Goal: Task Accomplishment & Management: Complete application form

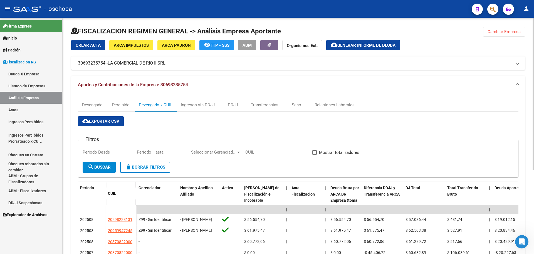
click at [506, 35] on button "Cambiar Empresa" at bounding box center [504, 32] width 42 height 10
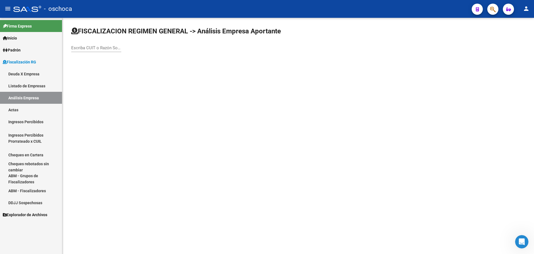
click at [75, 46] on input "Escriba CUIT o Razón Social para buscar" at bounding box center [96, 47] width 50 height 5
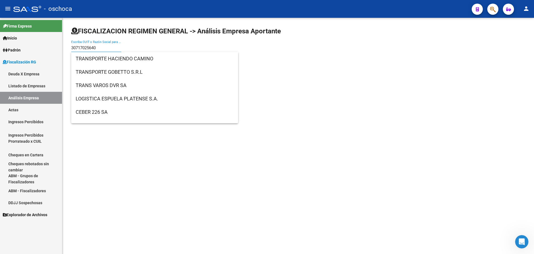
type input "30717025640"
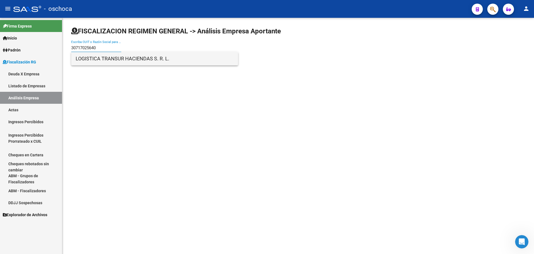
click at [131, 61] on span "LOGISTICA TRANSUR HACIENDAS S. R. L." at bounding box center [155, 58] width 158 height 13
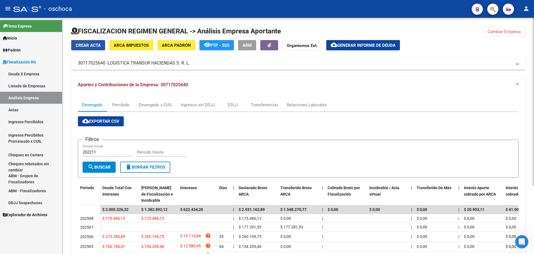
click at [97, 46] on span "Crear Acta" at bounding box center [88, 45] width 25 height 5
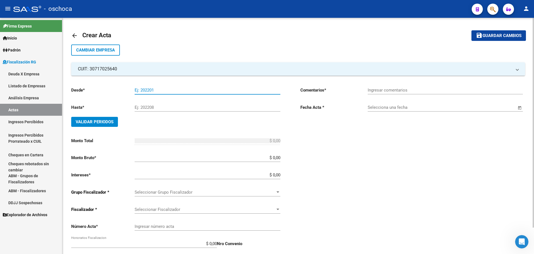
click at [137, 91] on input "Ej: 202201" at bounding box center [208, 90] width 146 height 5
type input "202410"
click at [148, 106] on input "Ej: 202208" at bounding box center [208, 107] width 146 height 5
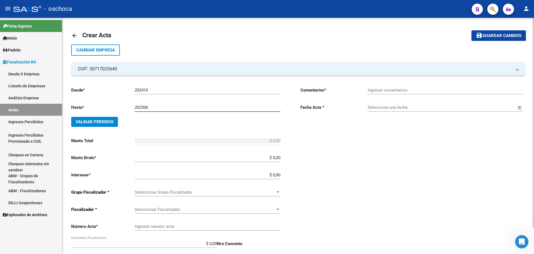
type input "202506"
click at [106, 121] on span "Validar Periodos" at bounding box center [95, 121] width 38 height 5
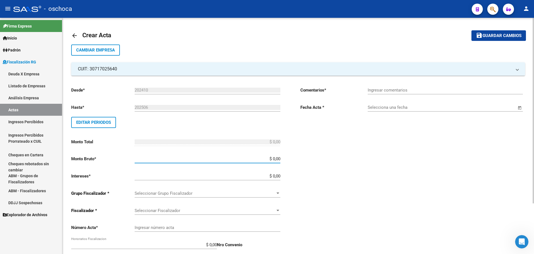
click at [280, 159] on input "$ 0,00" at bounding box center [208, 158] width 146 height 5
type input "$ 2.044.331,69"
click at [279, 176] on input "$ 0,00" at bounding box center [208, 176] width 146 height 5
type input "$ 61.329,95"
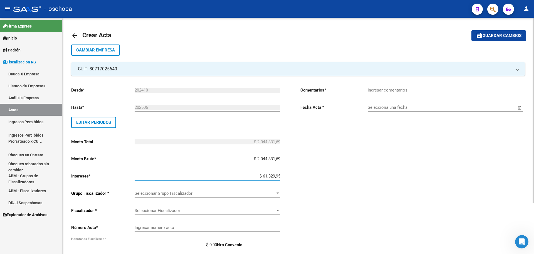
type input "$ 2.105.661,64"
click at [274, 193] on span "Seleccionar Grupo Fiscalizador" at bounding box center [205, 193] width 141 height 5
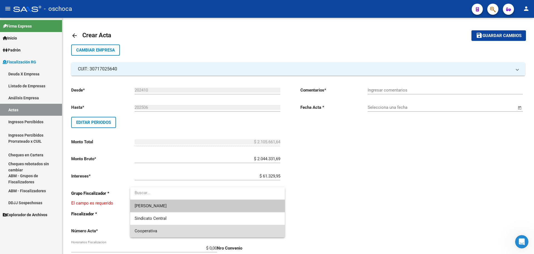
click at [235, 228] on span "Cooperativa" at bounding box center [208, 231] width 146 height 13
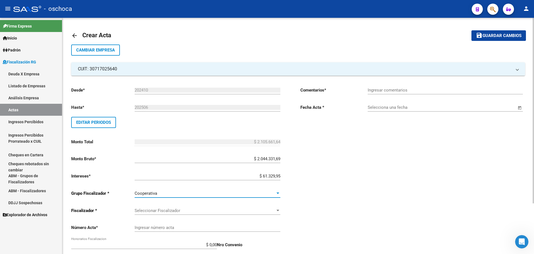
click at [269, 211] on span "Seleccionar Fiscalizador" at bounding box center [205, 210] width 141 height 5
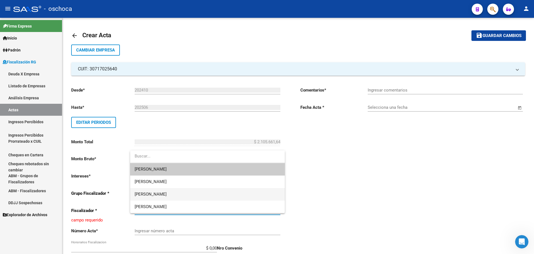
click at [241, 191] on span "[PERSON_NAME]" at bounding box center [208, 194] width 146 height 13
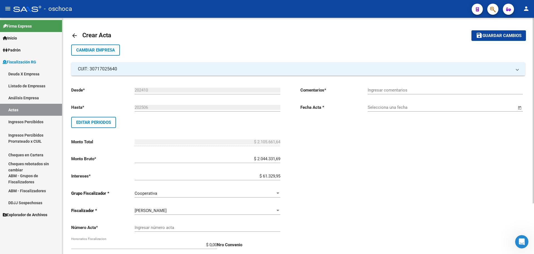
click at [244, 230] on div "Ingresar número acta" at bounding box center [208, 226] width 146 height 12
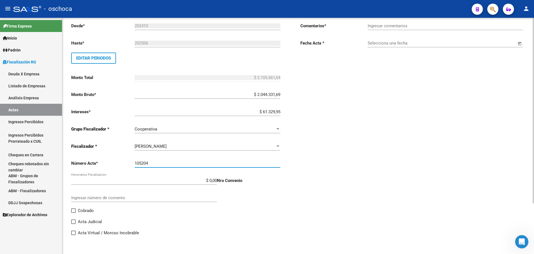
type input "105204"
click at [86, 210] on span "Cobrado" at bounding box center [86, 210] width 16 height 7
click at [73, 213] on input "Cobrado" at bounding box center [73, 213] width 0 height 0
checkbox input "true"
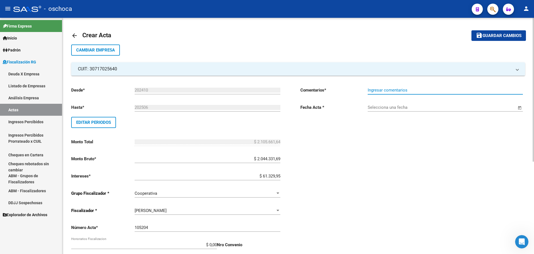
click at [413, 92] on input "Ingresar comentarios" at bounding box center [445, 90] width 155 height 5
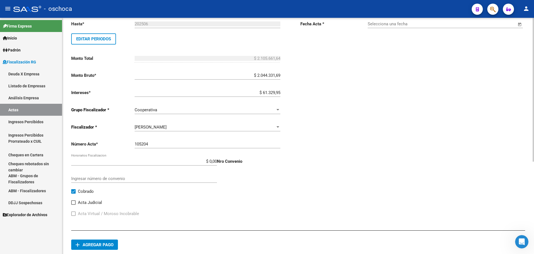
scroll to position [111, 0]
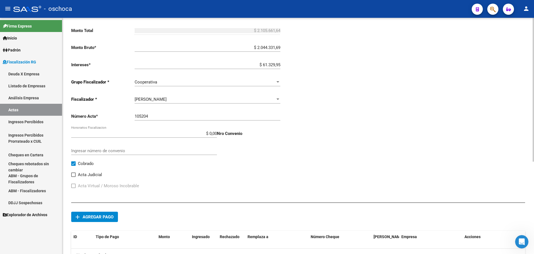
click at [92, 218] on span "Agregar pago" at bounding box center [98, 216] width 31 height 5
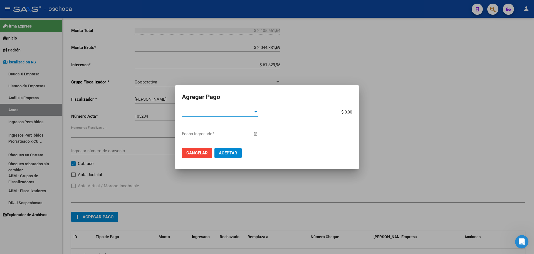
click at [255, 112] on div at bounding box center [255, 111] width 3 height 1
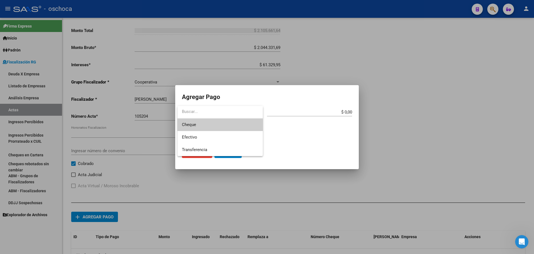
click at [234, 128] on span "Cheque" at bounding box center [220, 124] width 76 height 13
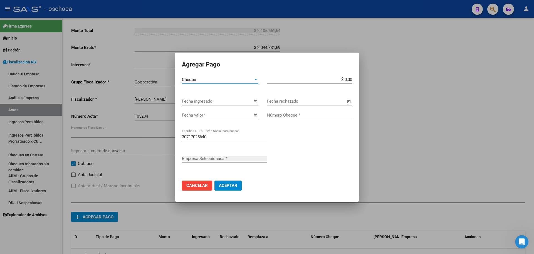
type input "LOGISTICA TRANSUR HACIENDAS S. R. L."
click at [255, 102] on span "Open calendar" at bounding box center [255, 101] width 13 height 13
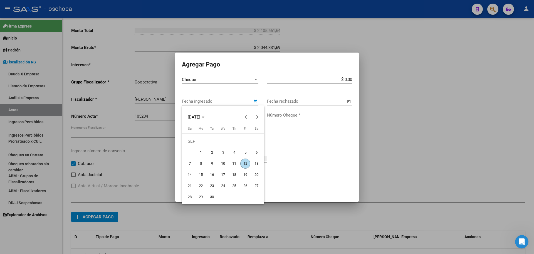
drag, startPoint x: 247, startPoint y: 162, endPoint x: 249, endPoint y: 157, distance: 5.2
click at [248, 162] on span "12" at bounding box center [245, 164] width 10 height 10
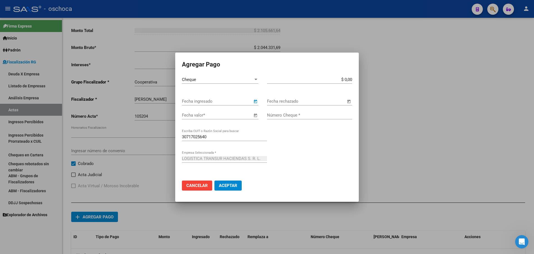
type input "[DATE]"
click at [256, 115] on span "Open calendar" at bounding box center [255, 115] width 13 height 13
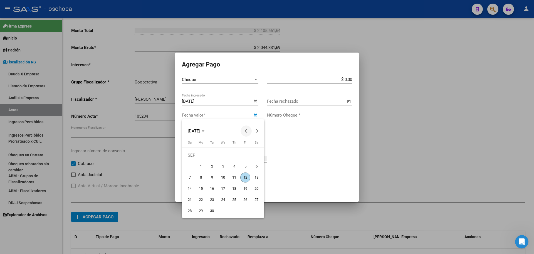
click at [245, 133] on span "Previous month" at bounding box center [246, 130] width 11 height 11
click at [192, 211] on span "31" at bounding box center [190, 211] width 10 height 10
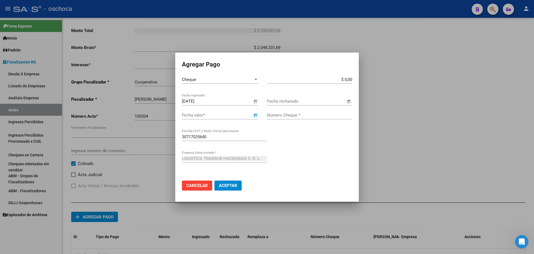
type input "[DATE]"
click at [352, 78] on app-form-text-field "$ 0,00 Monto bruto *" at bounding box center [312, 79] width 90 height 5
type input "$ 1.078.689,26"
click at [323, 113] on input "Número Cheque *" at bounding box center [309, 115] width 85 height 5
type input "62371509"
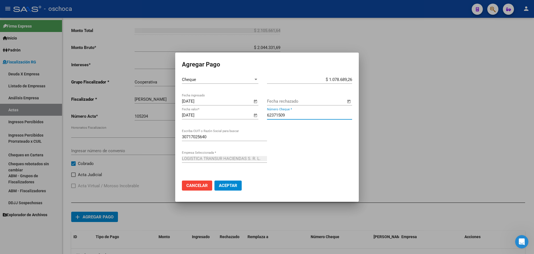
click at [228, 184] on span "Aceptar" at bounding box center [228, 185] width 18 height 5
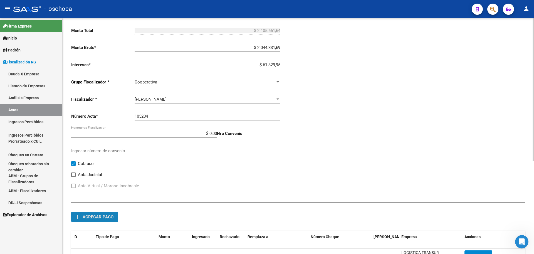
click at [103, 216] on span "Agregar pago" at bounding box center [98, 216] width 31 height 5
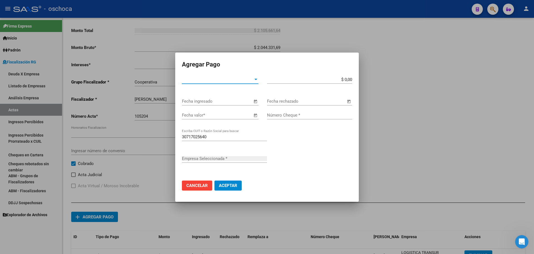
type input "LOGISTICA TRANSUR HACIENDAS S. R. L."
click at [242, 82] on div "Tipo de Pago * Tipo de Pago *" at bounding box center [220, 79] width 76 height 8
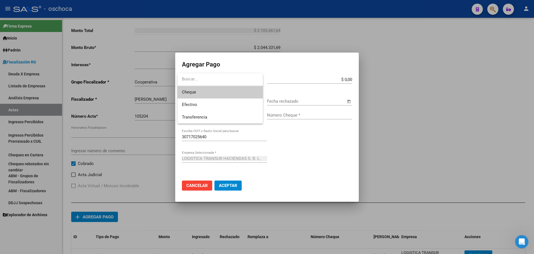
click at [240, 96] on span "Cheque" at bounding box center [220, 92] width 76 height 13
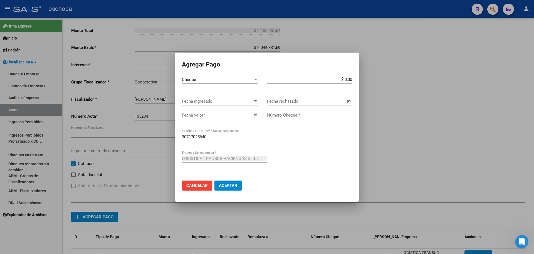
click at [255, 102] on span "Open calendar" at bounding box center [255, 101] width 13 height 13
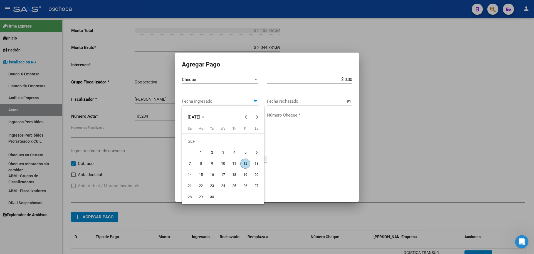
click at [245, 165] on span "12" at bounding box center [245, 164] width 10 height 10
type input "[DATE]"
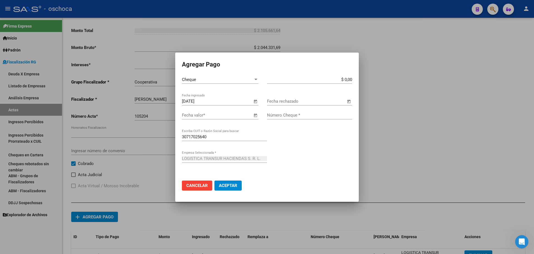
click at [255, 115] on span "Open calendar" at bounding box center [255, 115] width 13 height 13
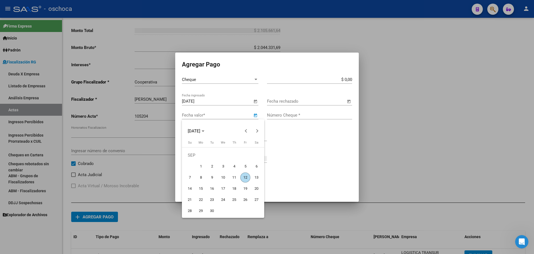
click at [211, 210] on span "30" at bounding box center [212, 211] width 10 height 10
type input "[DATE]"
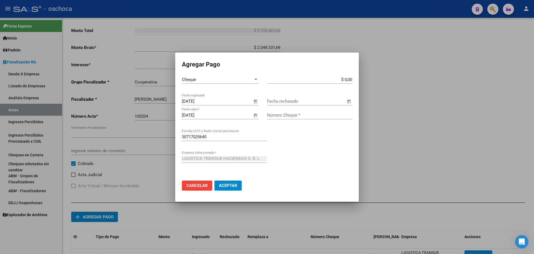
click at [351, 79] on input "$ 0,00" at bounding box center [309, 79] width 85 height 5
type input "$ 1.026.972,38"
click at [316, 116] on input "Número Cheque *" at bounding box center [309, 115] width 85 height 5
type input "62371510"
click at [227, 187] on span "Aceptar" at bounding box center [228, 185] width 18 height 5
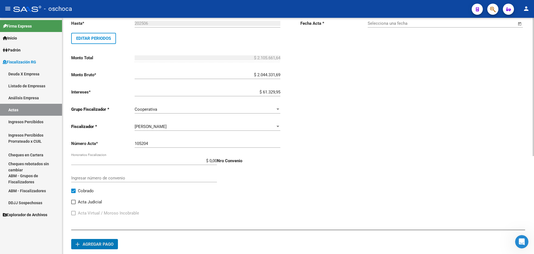
scroll to position [0, 0]
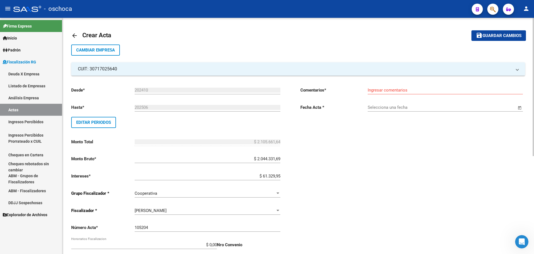
click at [384, 88] on input "Ingresar comentarios" at bounding box center [445, 90] width 155 height 5
type input "cobrado"
click at [382, 106] on input "Selecciona una fecha" at bounding box center [442, 107] width 149 height 5
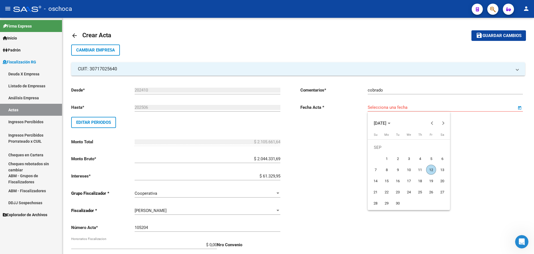
click at [433, 171] on span "12" at bounding box center [431, 170] width 10 height 10
type input "[DATE]"
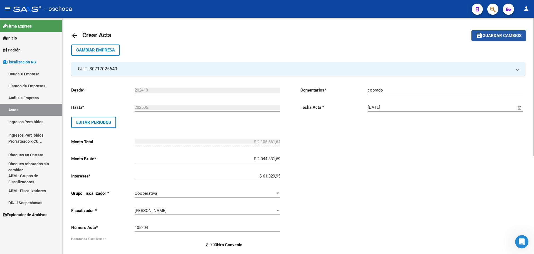
drag, startPoint x: 512, startPoint y: 36, endPoint x: 494, endPoint y: 37, distance: 18.1
click at [511, 36] on span "Guardar cambios" at bounding box center [502, 35] width 39 height 5
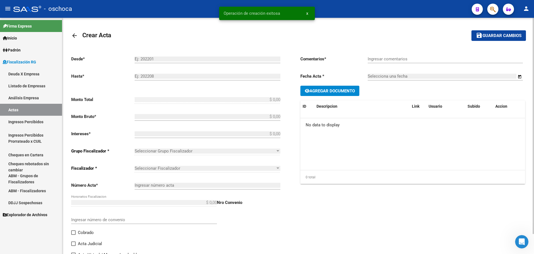
type input "202410"
type input "202506"
type input "$ 2.105.661,64"
type input "$ 2.044.331,69"
type input "$ 61.329,95"
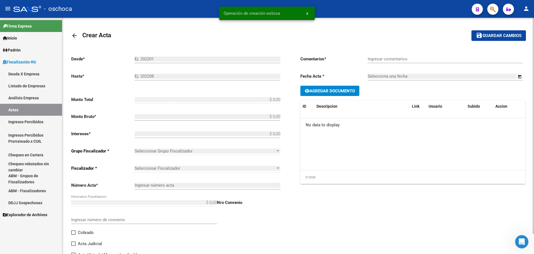
type input "105204"
checkbox input "true"
type input "cobrado"
type input "[DATE]"
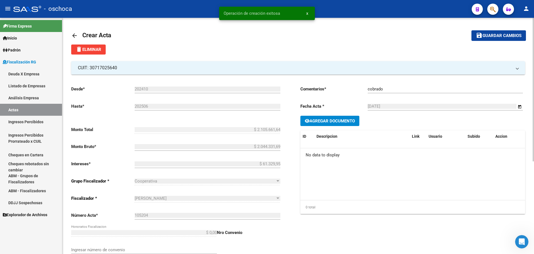
click at [32, 98] on link "Análisis Empresa" at bounding box center [31, 98] width 62 height 12
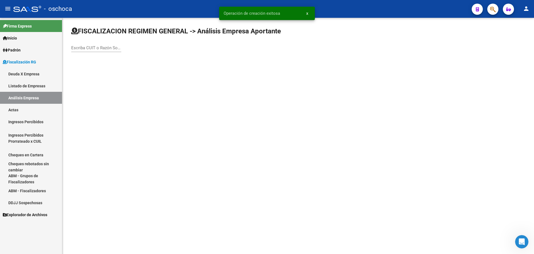
click at [74, 46] on input "Escriba CUIT o Razón Social para buscar" at bounding box center [96, 47] width 50 height 5
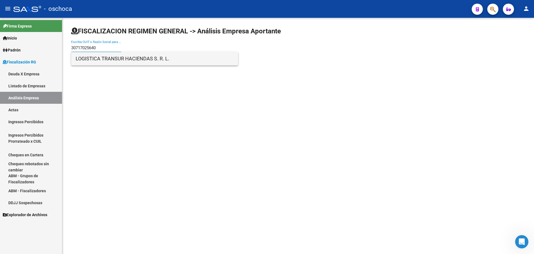
type input "30717025640"
click at [84, 56] on span "LOGISTICA TRANSUR HACIENDAS S. R. L." at bounding box center [155, 58] width 158 height 13
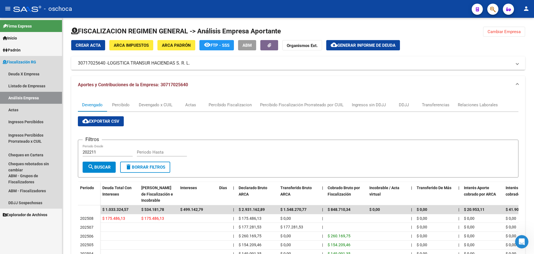
click at [32, 98] on link "Análisis Empresa" at bounding box center [31, 98] width 62 height 12
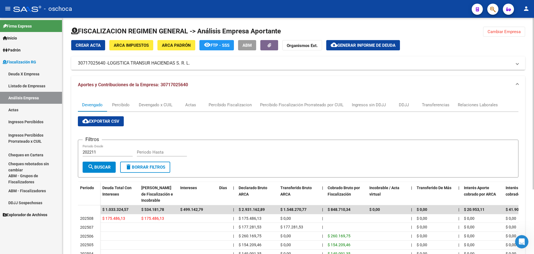
click at [488, 31] on span "Cambiar Empresa" at bounding box center [504, 31] width 33 height 5
